Goal: Navigation & Orientation: Find specific page/section

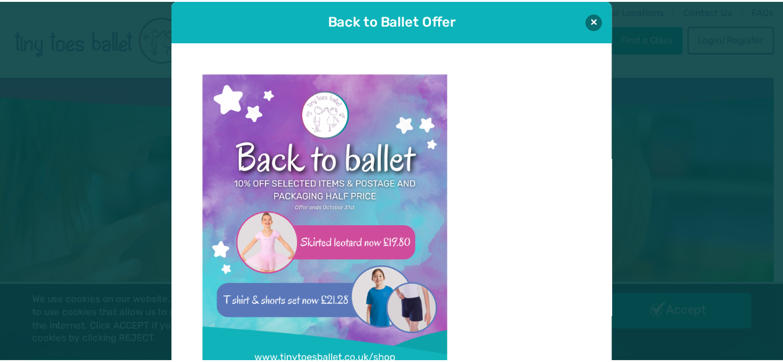
scroll to position [12, 0]
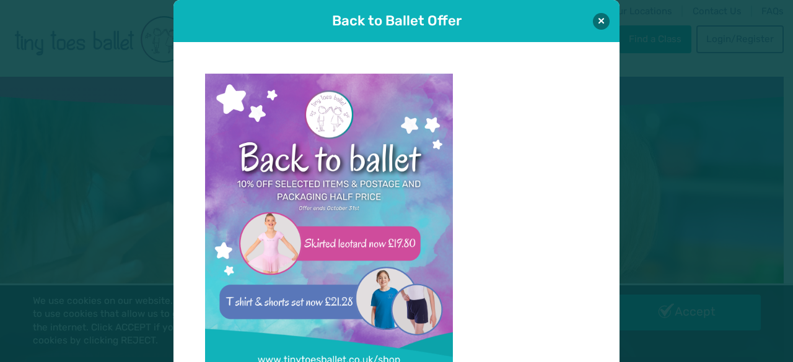
drag, startPoint x: 592, startPoint y: 18, endPoint x: 586, endPoint y: 14, distance: 7.1
click at [586, 14] on div "Back to Ballet Offer" at bounding box center [396, 21] width 446 height 42
click at [593, 18] on button at bounding box center [601, 20] width 17 height 17
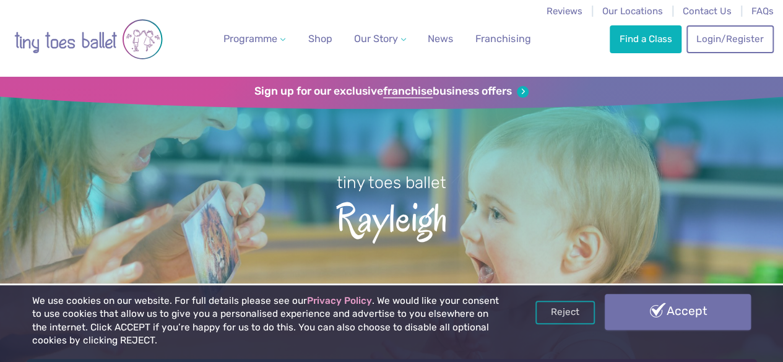
click at [651, 315] on link "Accept" at bounding box center [678, 312] width 146 height 36
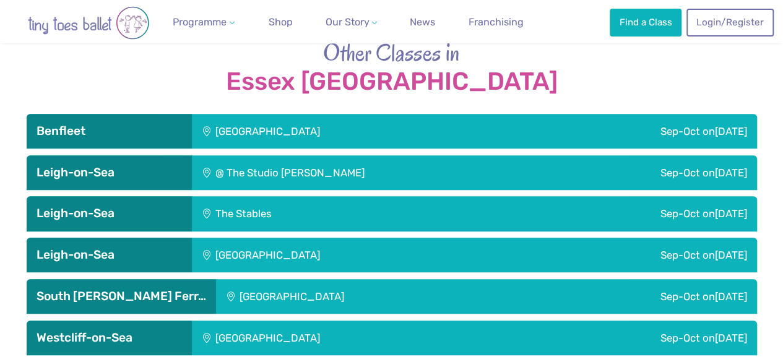
scroll to position [2616, 0]
